Goal: Task Accomplishment & Management: Use online tool/utility

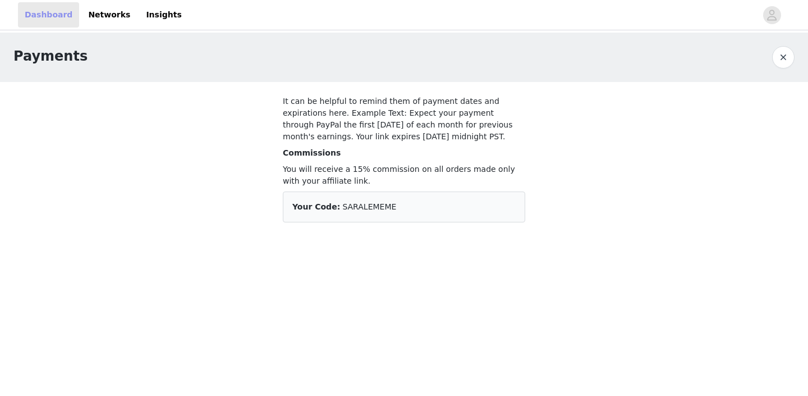
click at [48, 12] on link "Dashboard" at bounding box center [48, 14] width 61 height 25
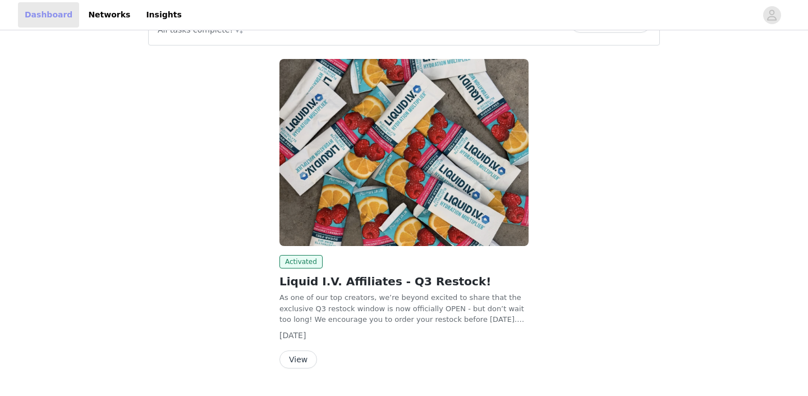
scroll to position [69, 0]
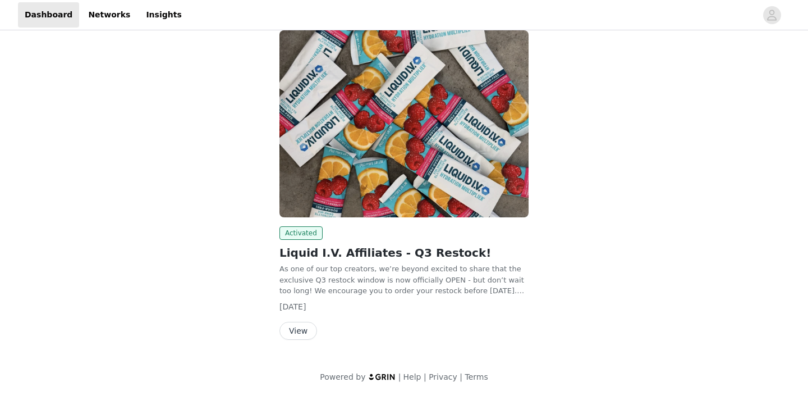
click at [304, 325] on button "View" at bounding box center [298, 331] width 38 height 18
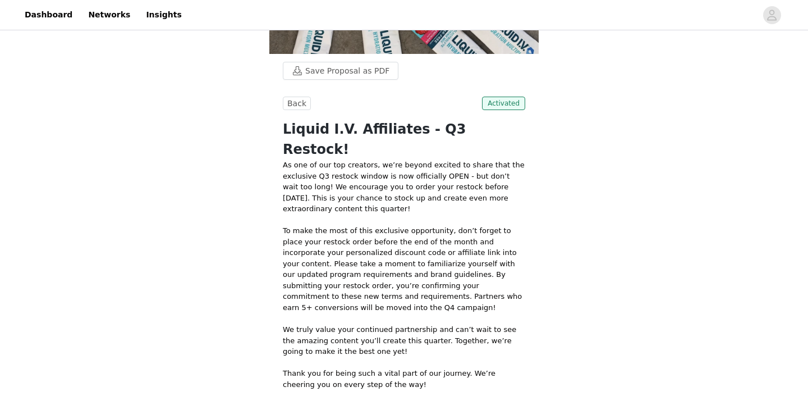
scroll to position [350, 0]
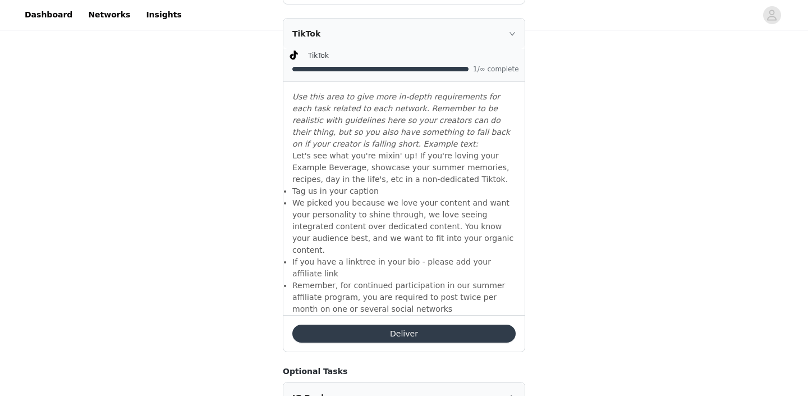
scroll to position [915, 0]
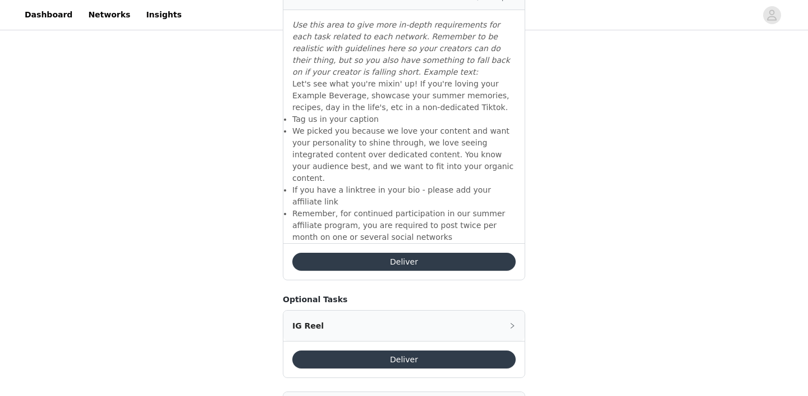
click at [421, 350] on button "Deliver" at bounding box center [403, 359] width 223 height 18
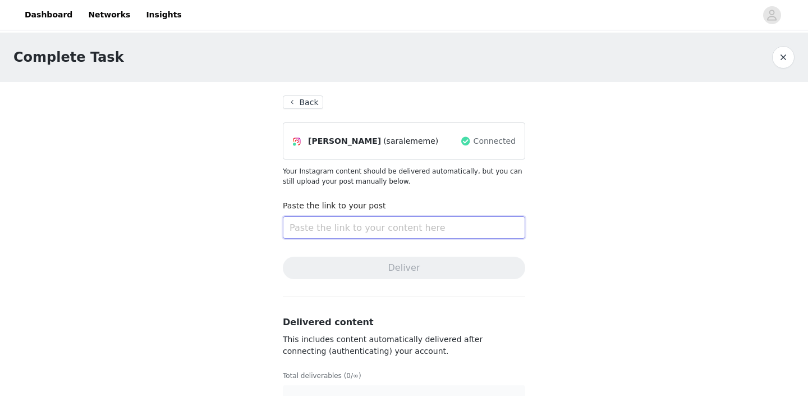
click at [407, 228] on input "text" at bounding box center [404, 227] width 242 height 22
paste input "[URL][DOMAIN_NAME]"
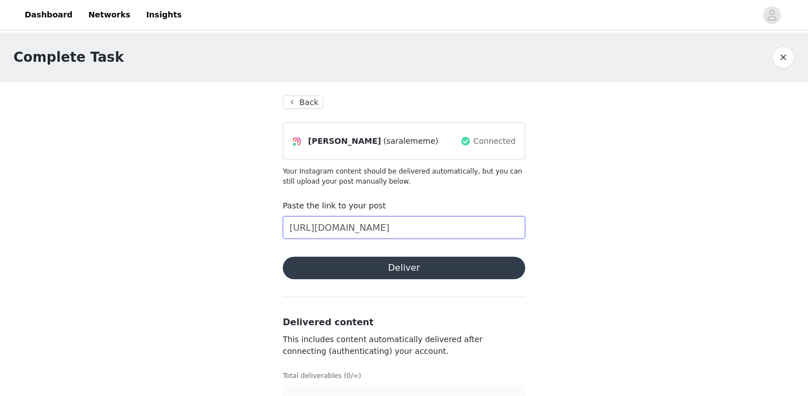
type input "[URL][DOMAIN_NAME]"
click at [426, 265] on button "Deliver" at bounding box center [404, 267] width 242 height 22
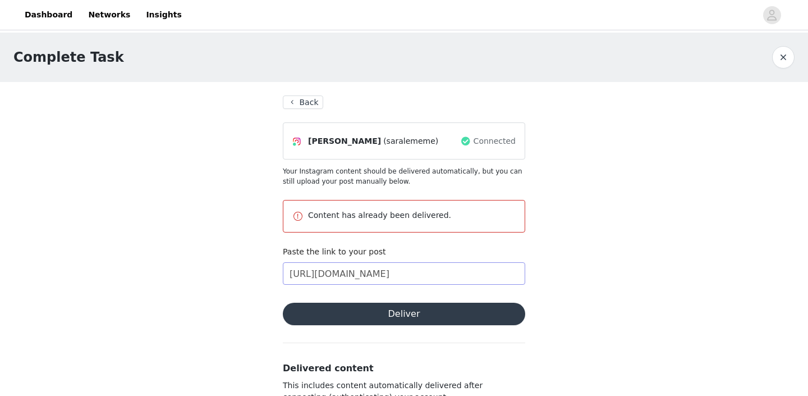
scroll to position [77, 0]
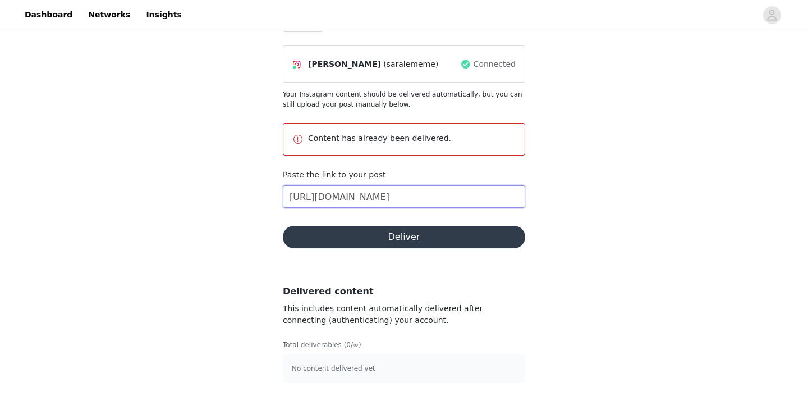
click at [493, 202] on input "[URL][DOMAIN_NAME]" at bounding box center [404, 196] width 242 height 22
click at [475, 241] on button "Deliver" at bounding box center [404, 237] width 242 height 22
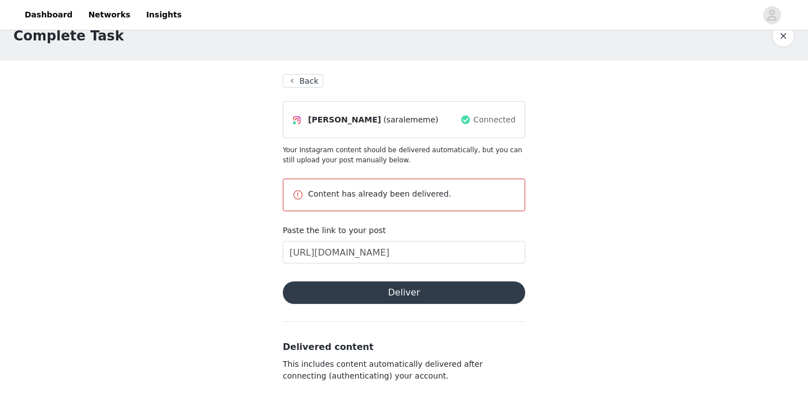
scroll to position [0, 0]
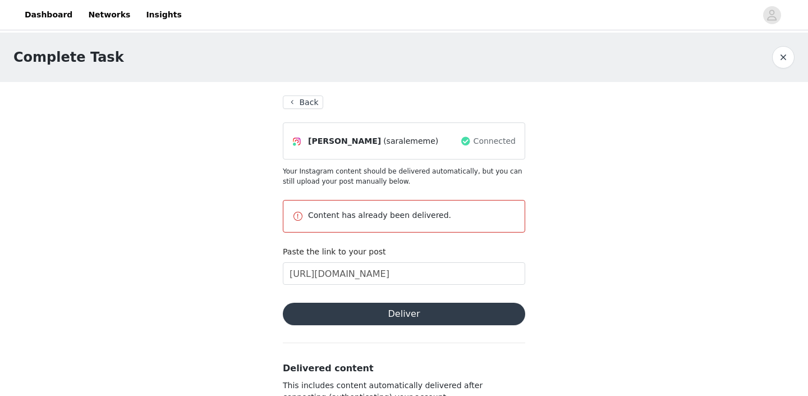
click at [307, 106] on button "Back" at bounding box center [303, 101] width 40 height 13
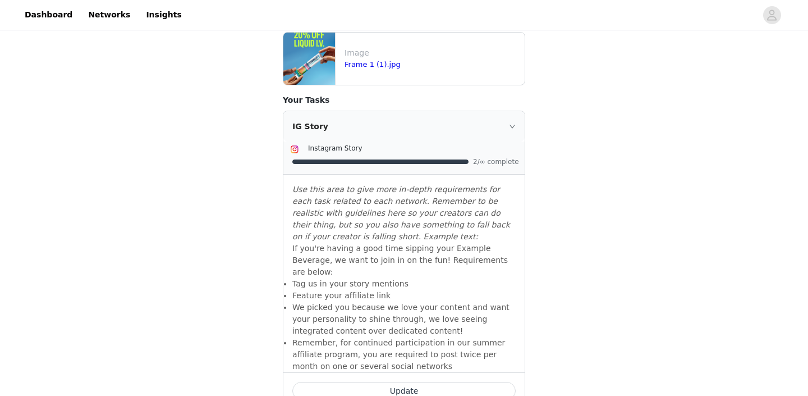
scroll to position [439, 0]
click at [514, 126] on icon "icon: right" at bounding box center [512, 125] width 7 height 7
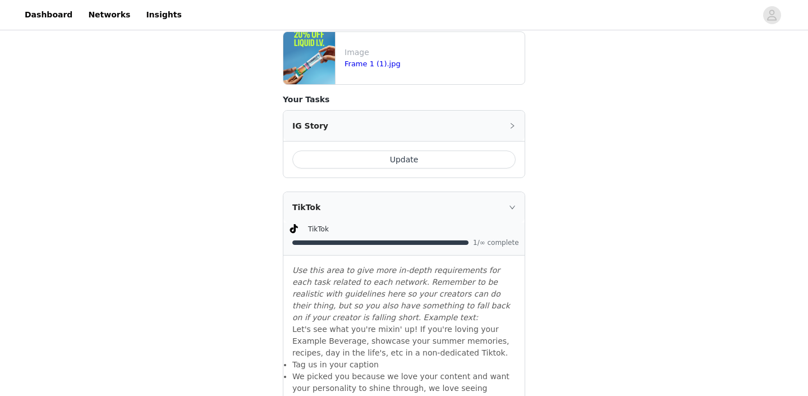
click at [514, 126] on icon "icon: right" at bounding box center [512, 126] width 3 height 6
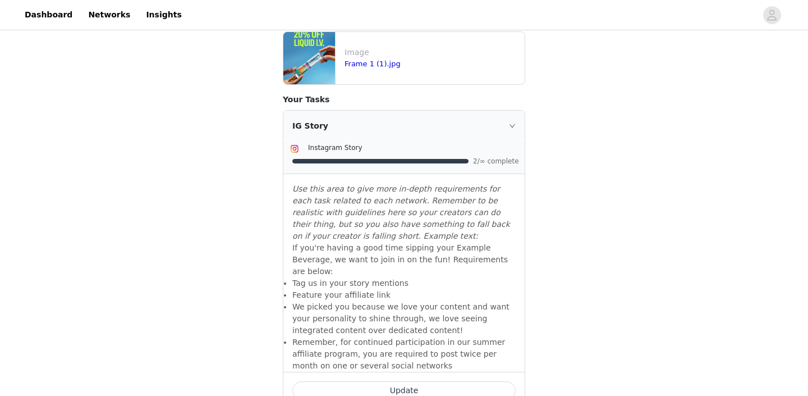
click at [514, 126] on icon "icon: right" at bounding box center [512, 125] width 7 height 7
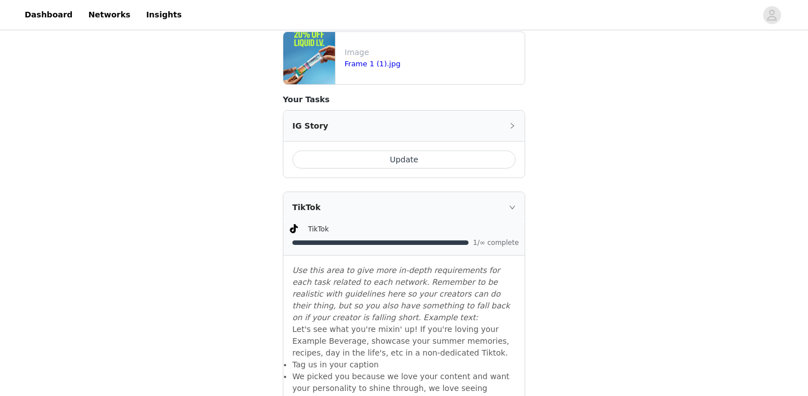
click at [417, 158] on button "Update" at bounding box center [403, 159] width 223 height 18
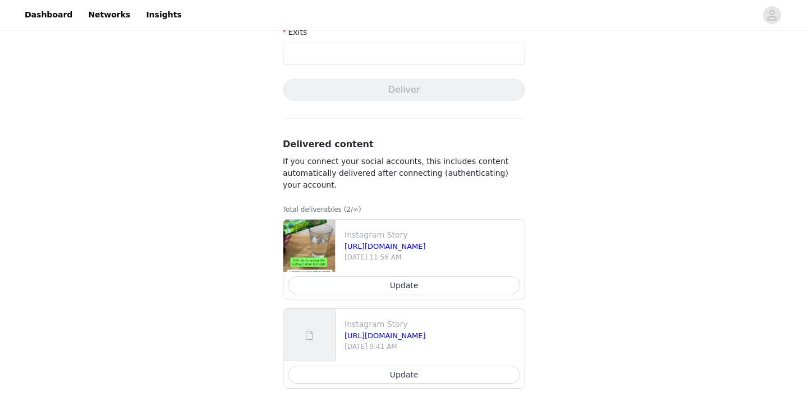
scroll to position [527, 0]
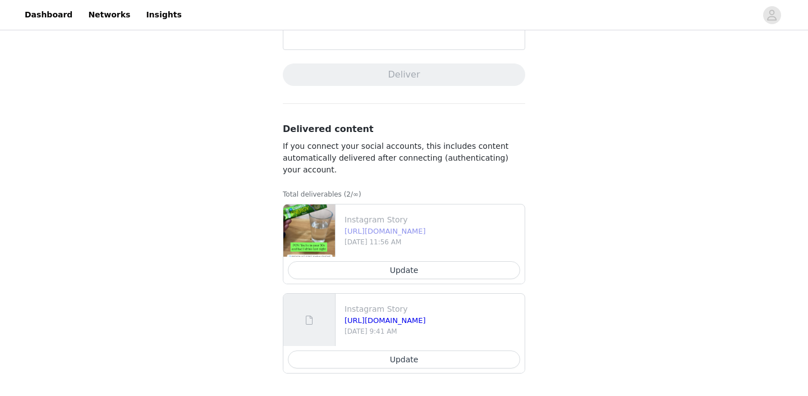
click at [426, 229] on link "[URL][DOMAIN_NAME]" at bounding box center [385, 231] width 81 height 8
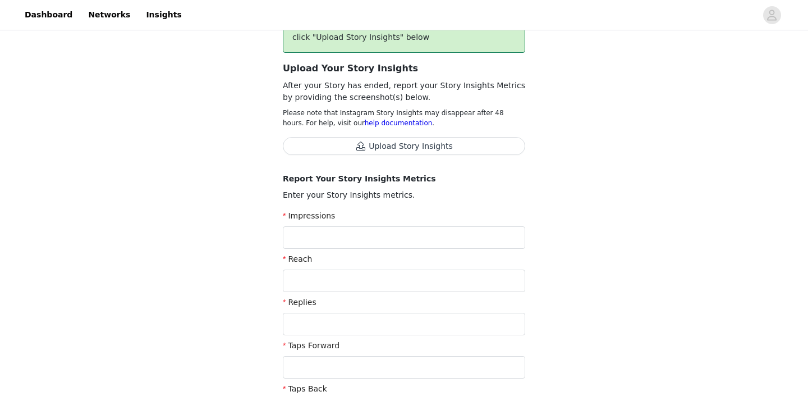
scroll to position [0, 0]
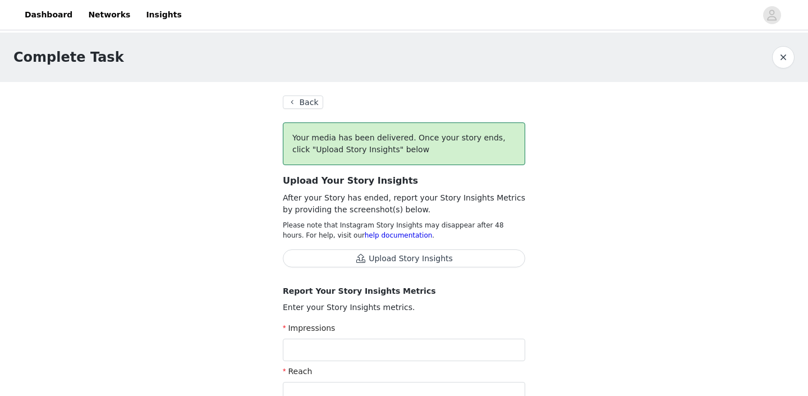
click at [301, 106] on button "Back" at bounding box center [303, 101] width 40 height 13
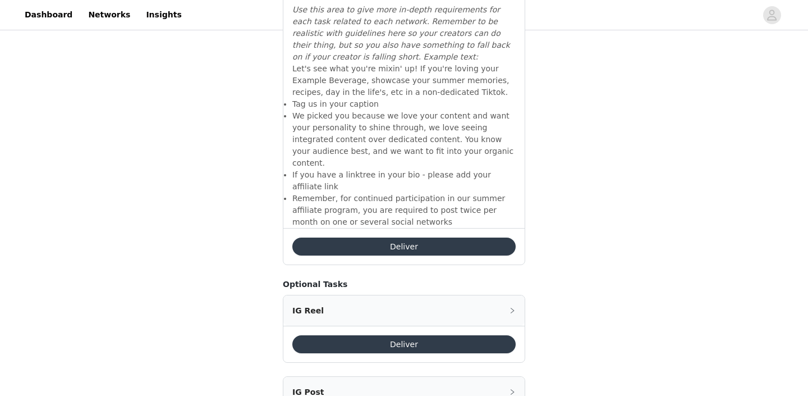
scroll to position [982, 0]
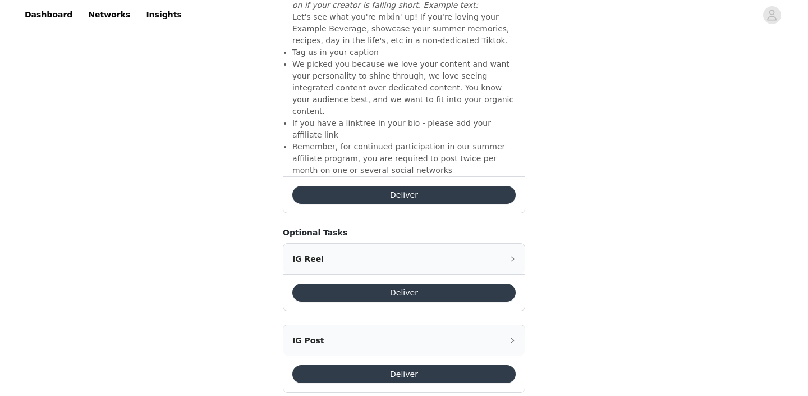
click at [513, 244] on div "IG Reel" at bounding box center [403, 259] width 241 height 30
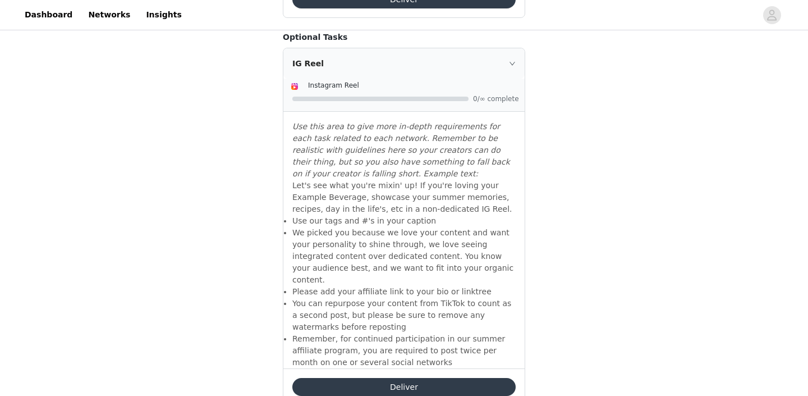
scroll to position [1184, 0]
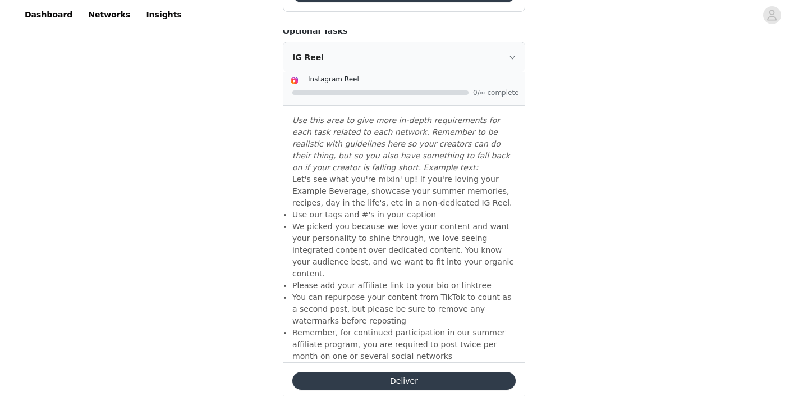
click at [445, 372] on button "Deliver" at bounding box center [403, 381] width 223 height 18
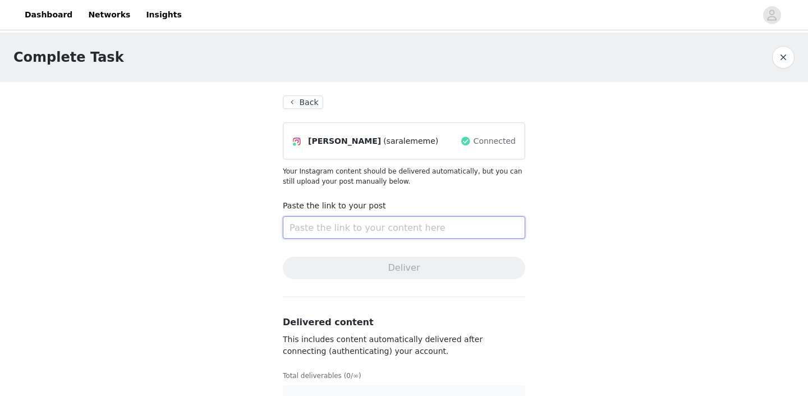
click at [387, 225] on input "text" at bounding box center [404, 227] width 242 height 22
paste input "[URL][DOMAIN_NAME]"
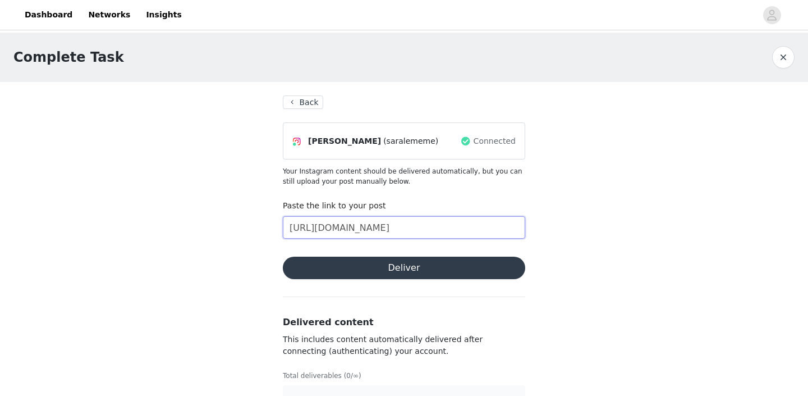
type input "[URL][DOMAIN_NAME]"
click at [546, 257] on div "Complete Task Back [PERSON_NAME] (saralememe) Connected Your Instagram content …" at bounding box center [404, 230] width 808 height 394
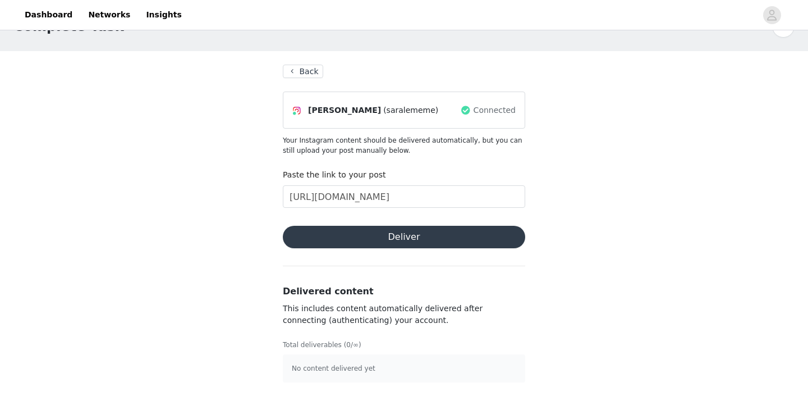
click at [456, 236] on button "Deliver" at bounding box center [404, 237] width 242 height 22
